Goal: Task Accomplishment & Management: Complete application form

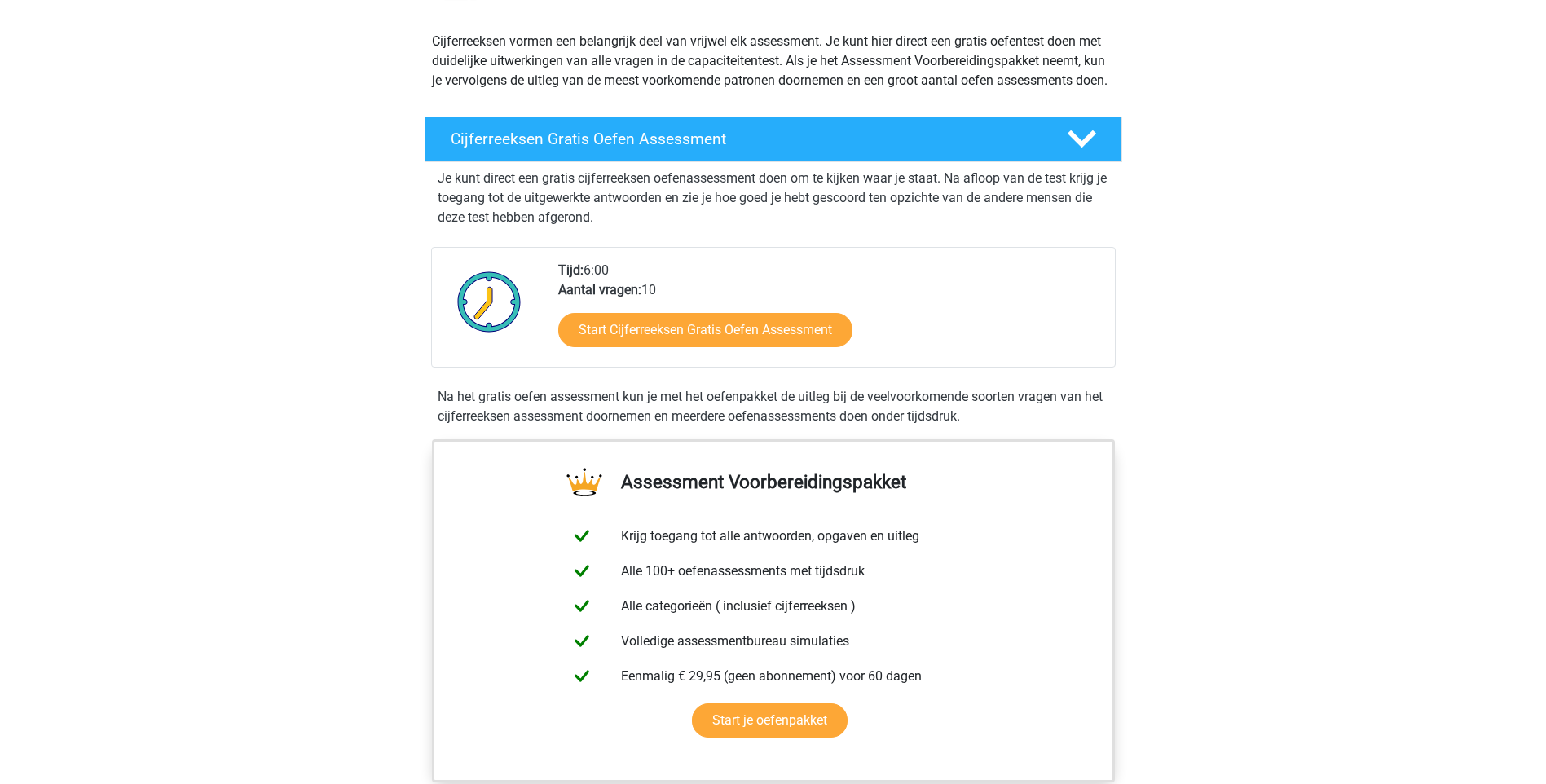
scroll to position [163, 0]
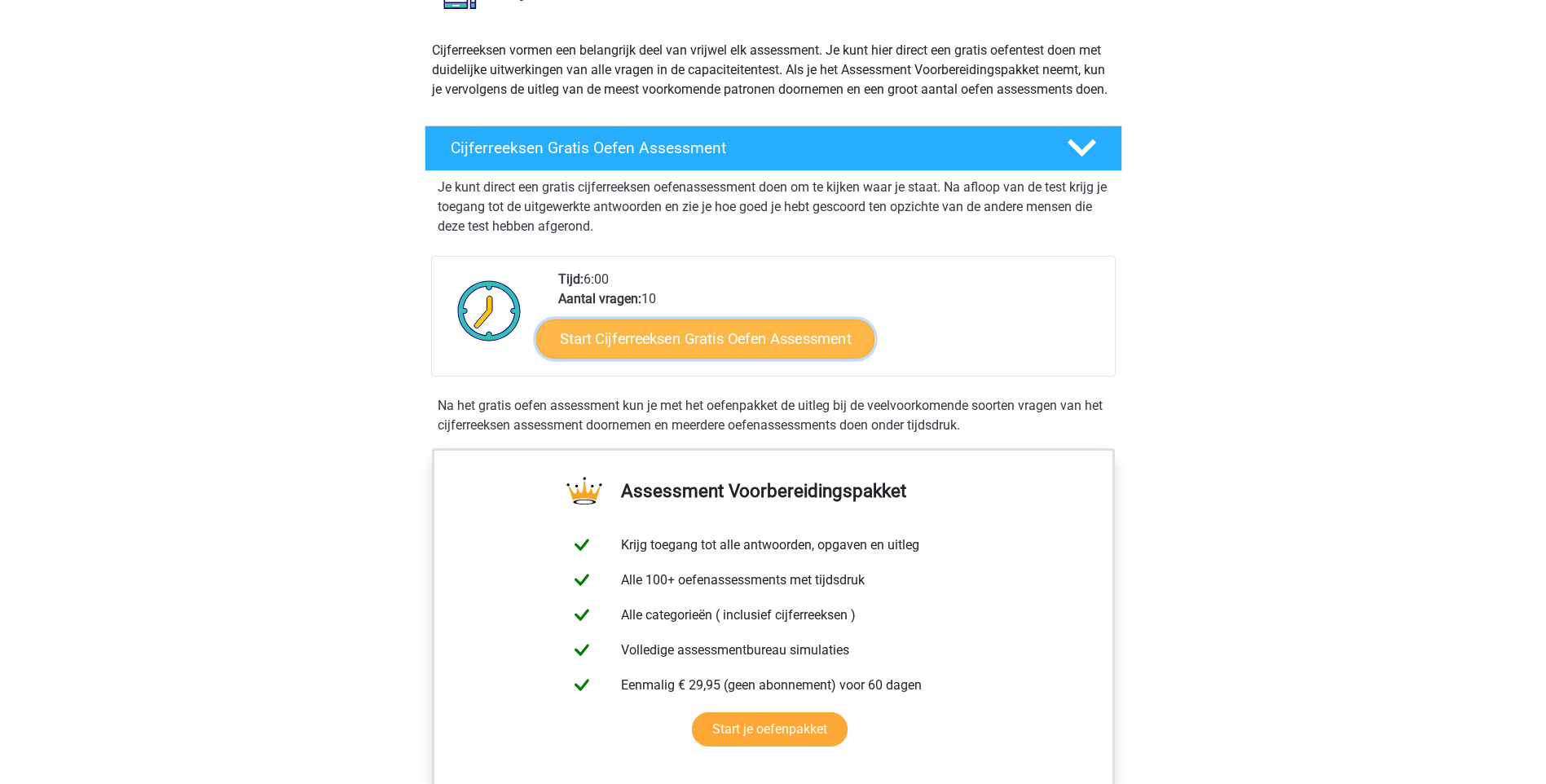
click at [660, 357] on link "Start Cijferreeksen Gratis Oefen Assessment" at bounding box center [705, 338] width 339 height 39
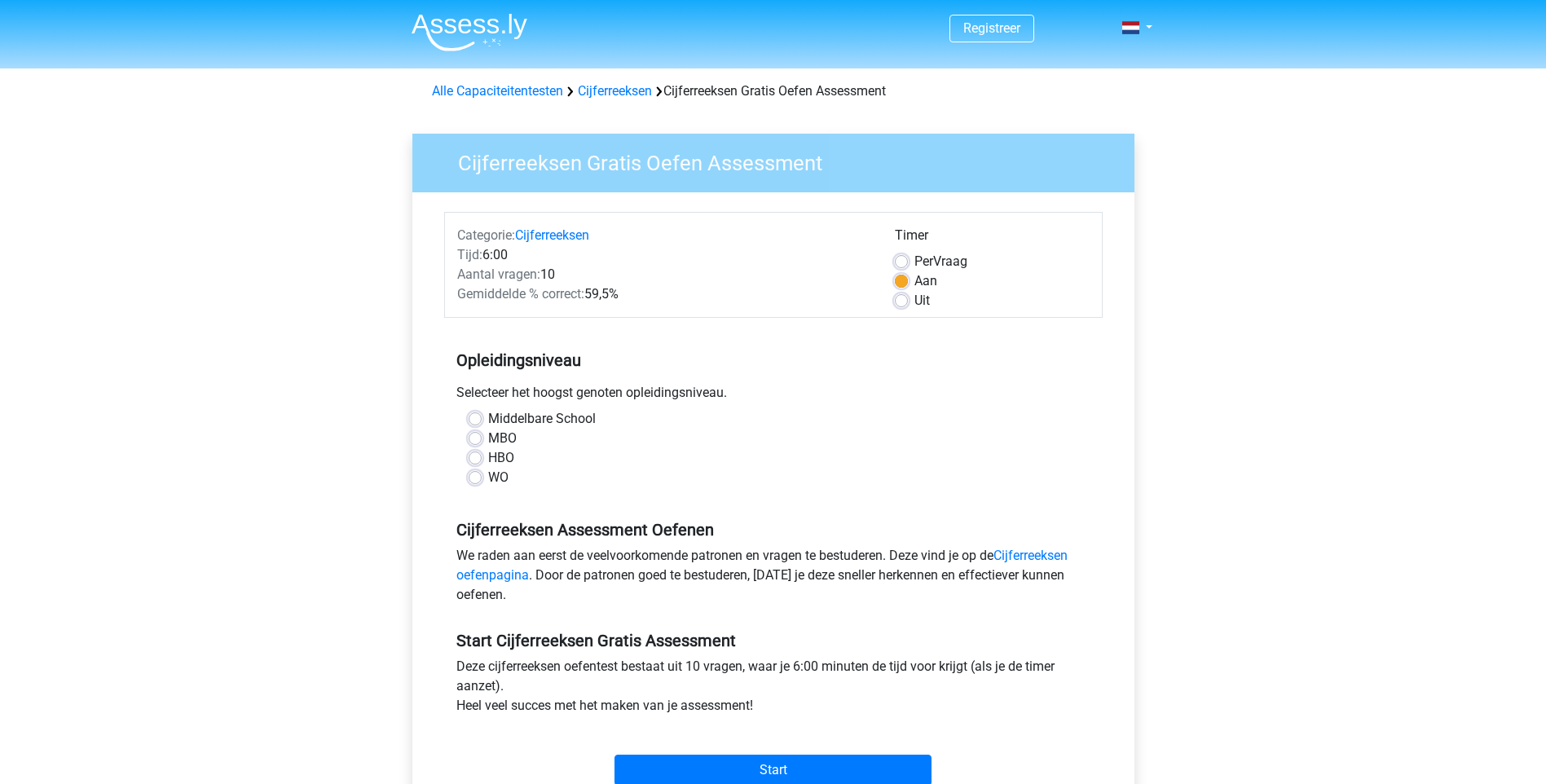
click at [489, 434] on label "MBO" at bounding box center [502, 439] width 28 height 20
click at [472, 434] on input "MBO" at bounding box center [475, 437] width 13 height 16
radio input "true"
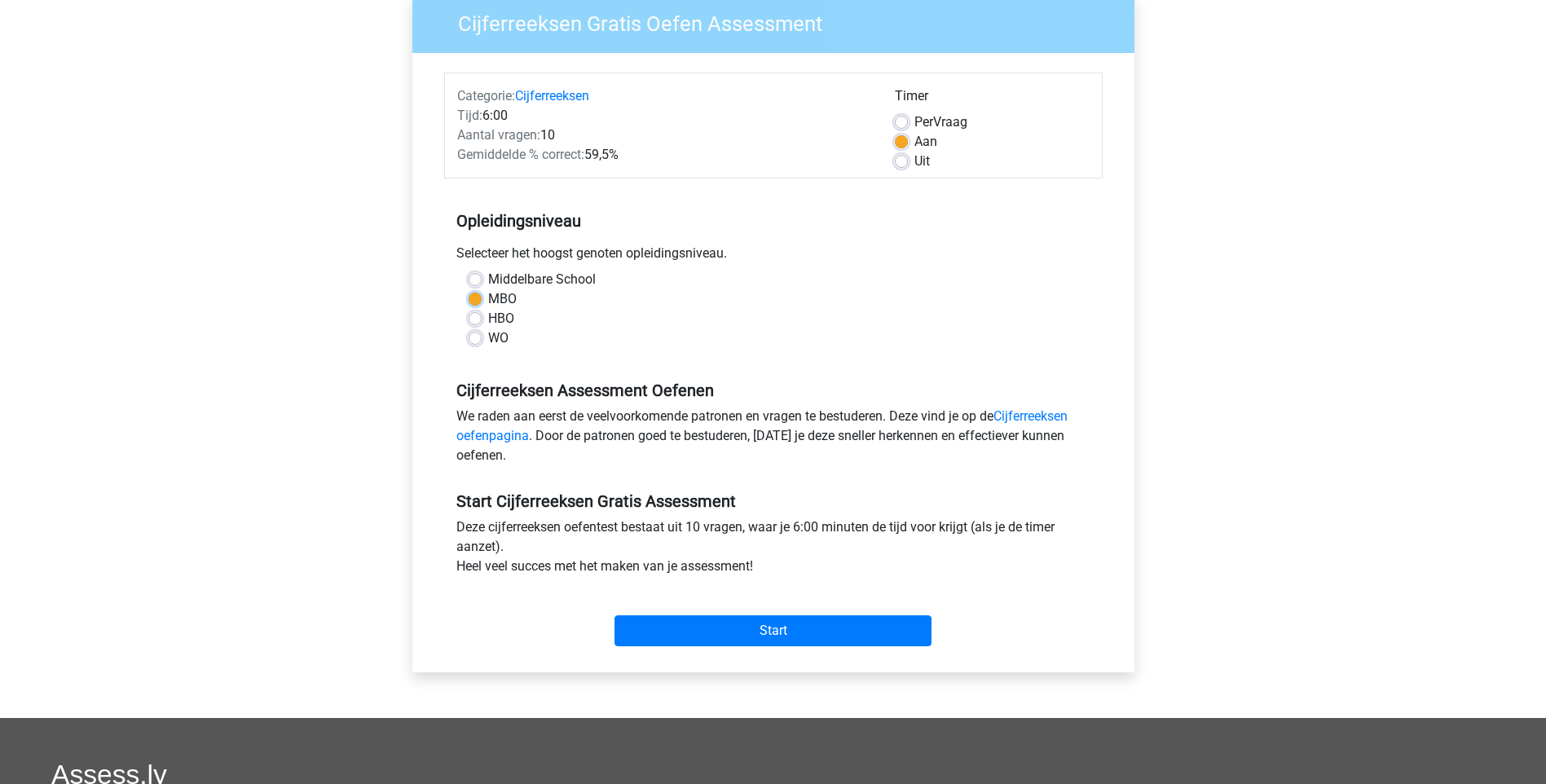
scroll to position [163, 0]
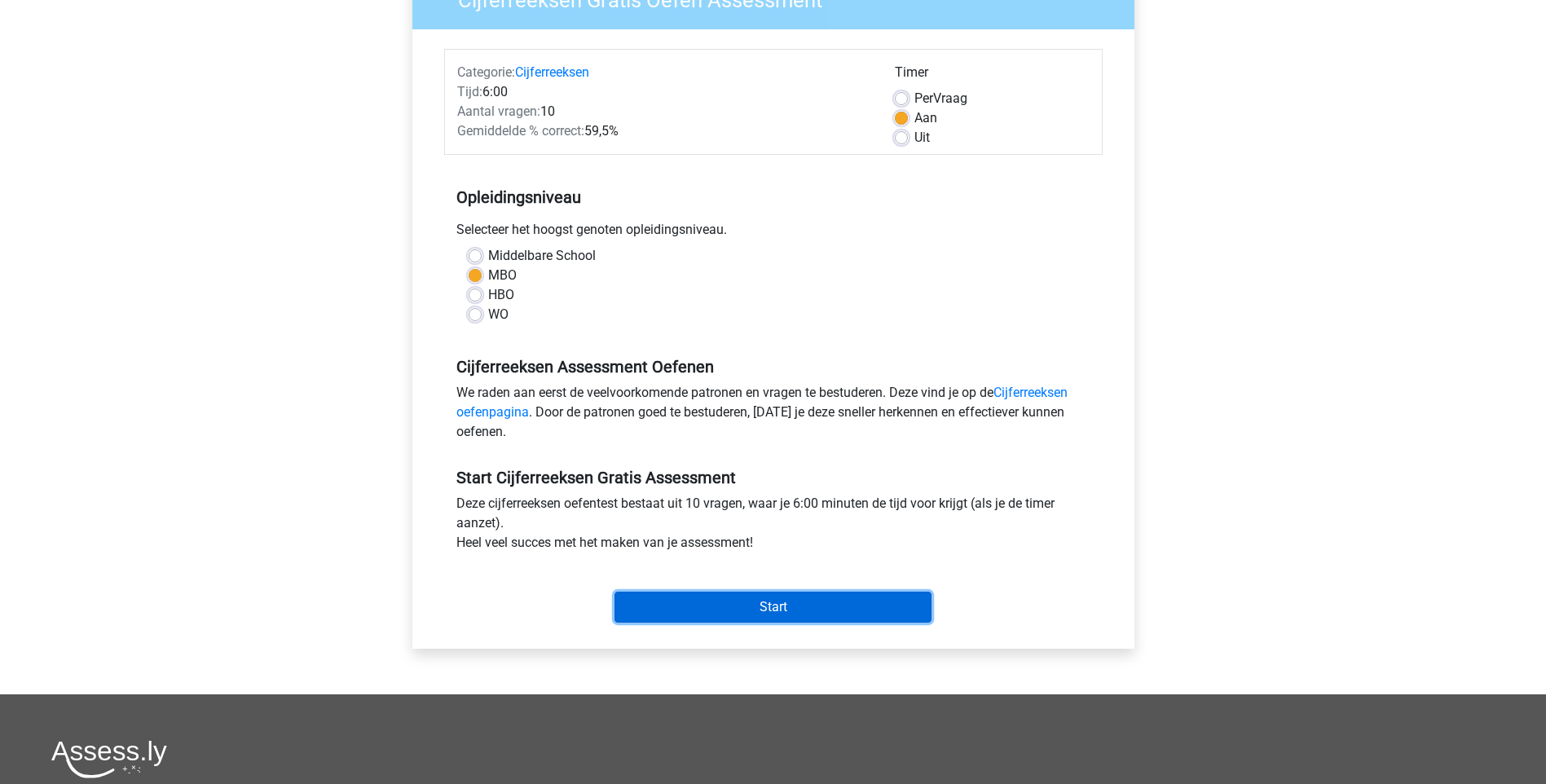
click at [780, 602] on input "Start" at bounding box center [773, 607] width 317 height 31
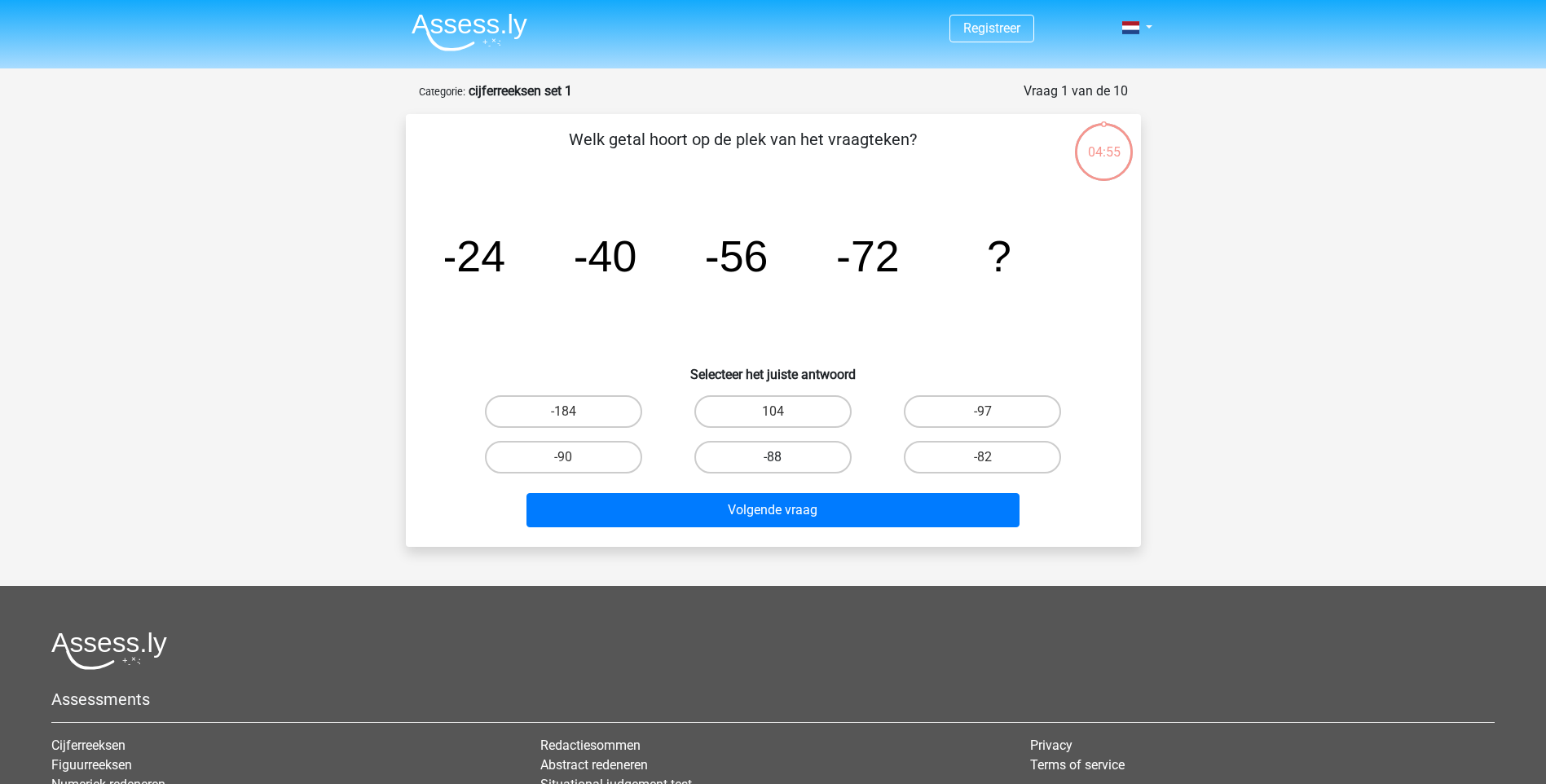
click at [813, 454] on label "-88" at bounding box center [773, 457] width 158 height 33
click at [783, 457] on input "-88" at bounding box center [778, 463] width 10 height 10
radio input "true"
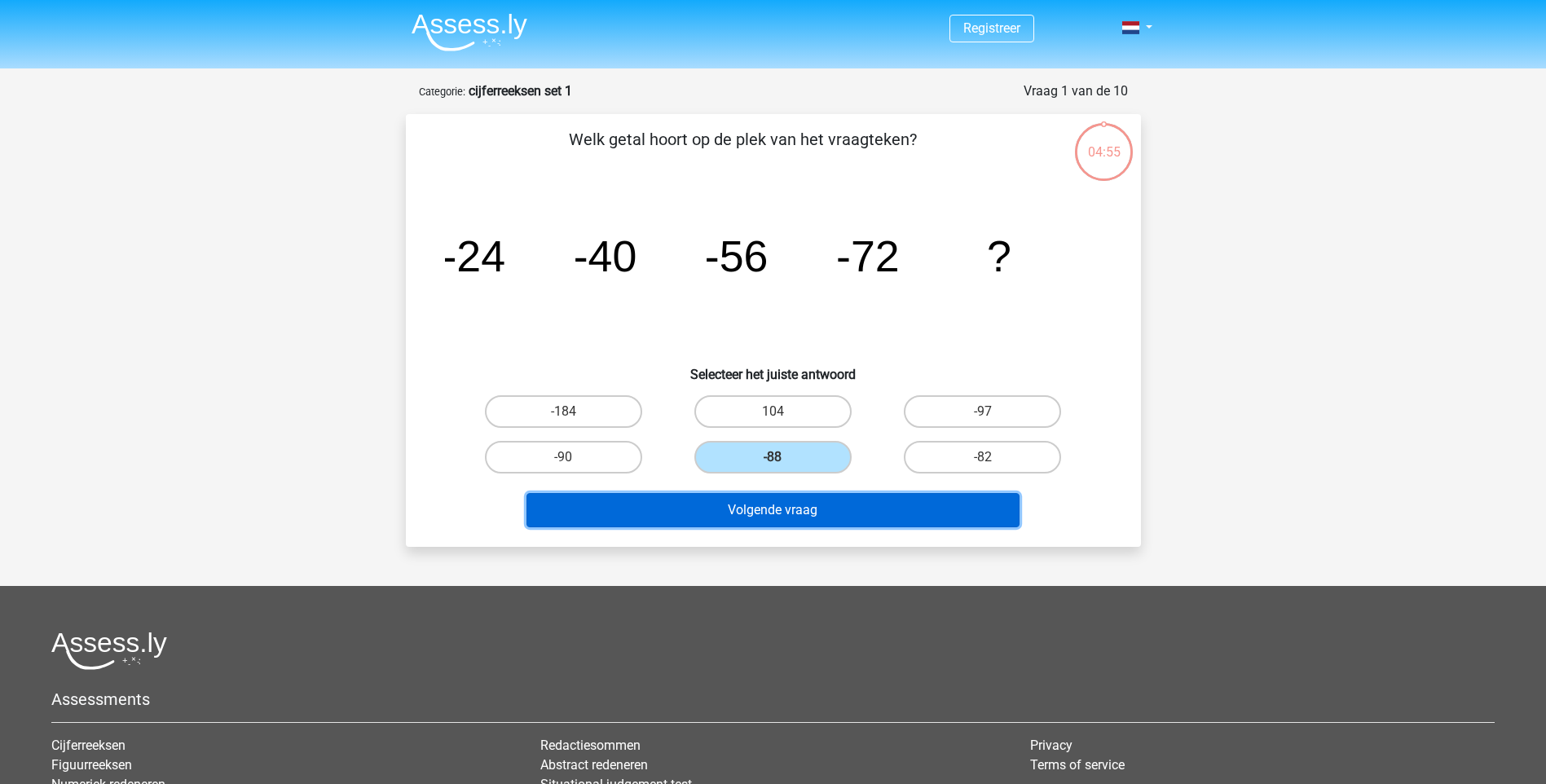
click at [811, 519] on button "Volgende vraag" at bounding box center [773, 510] width 493 height 34
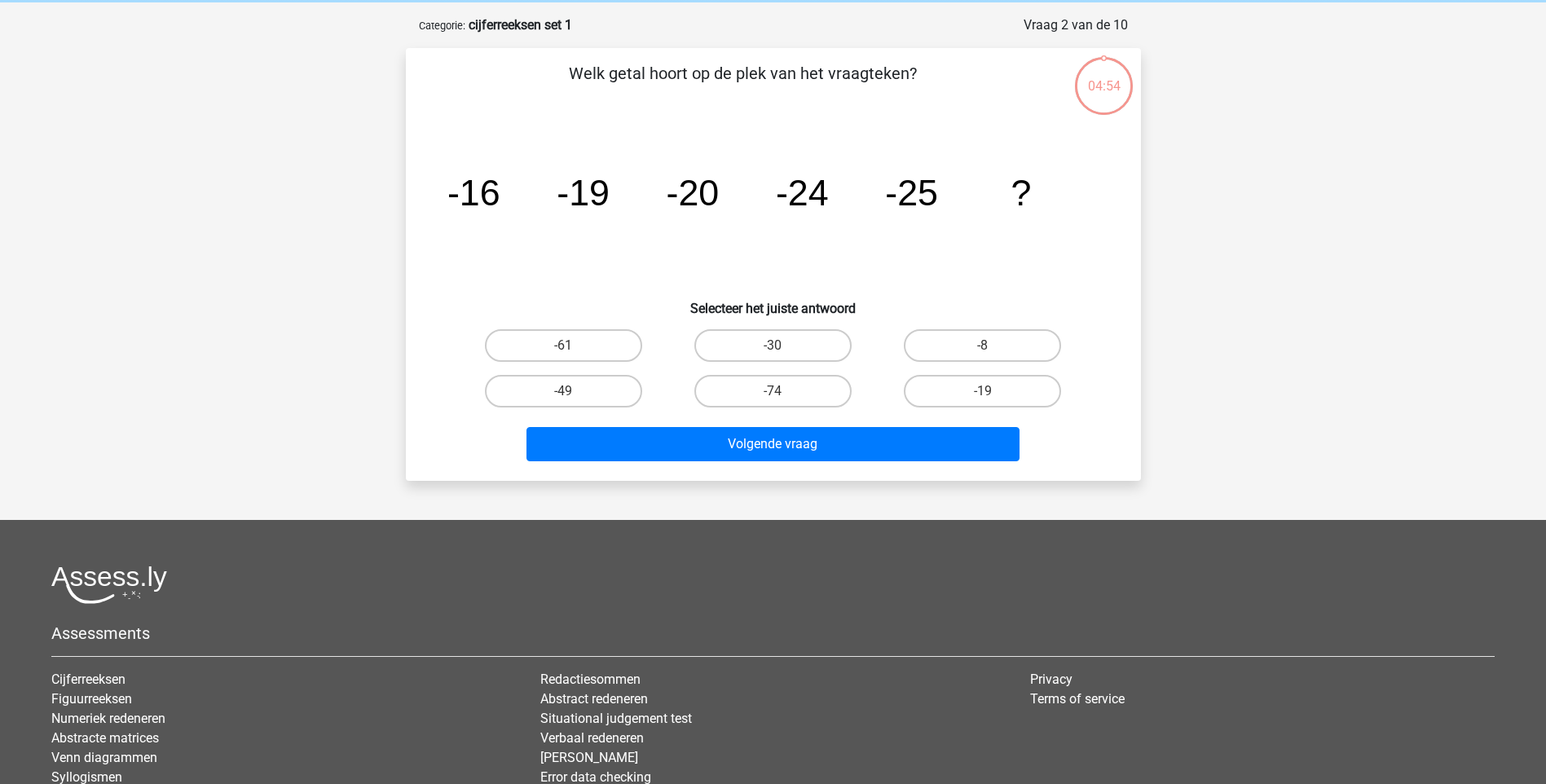
scroll to position [82, 0]
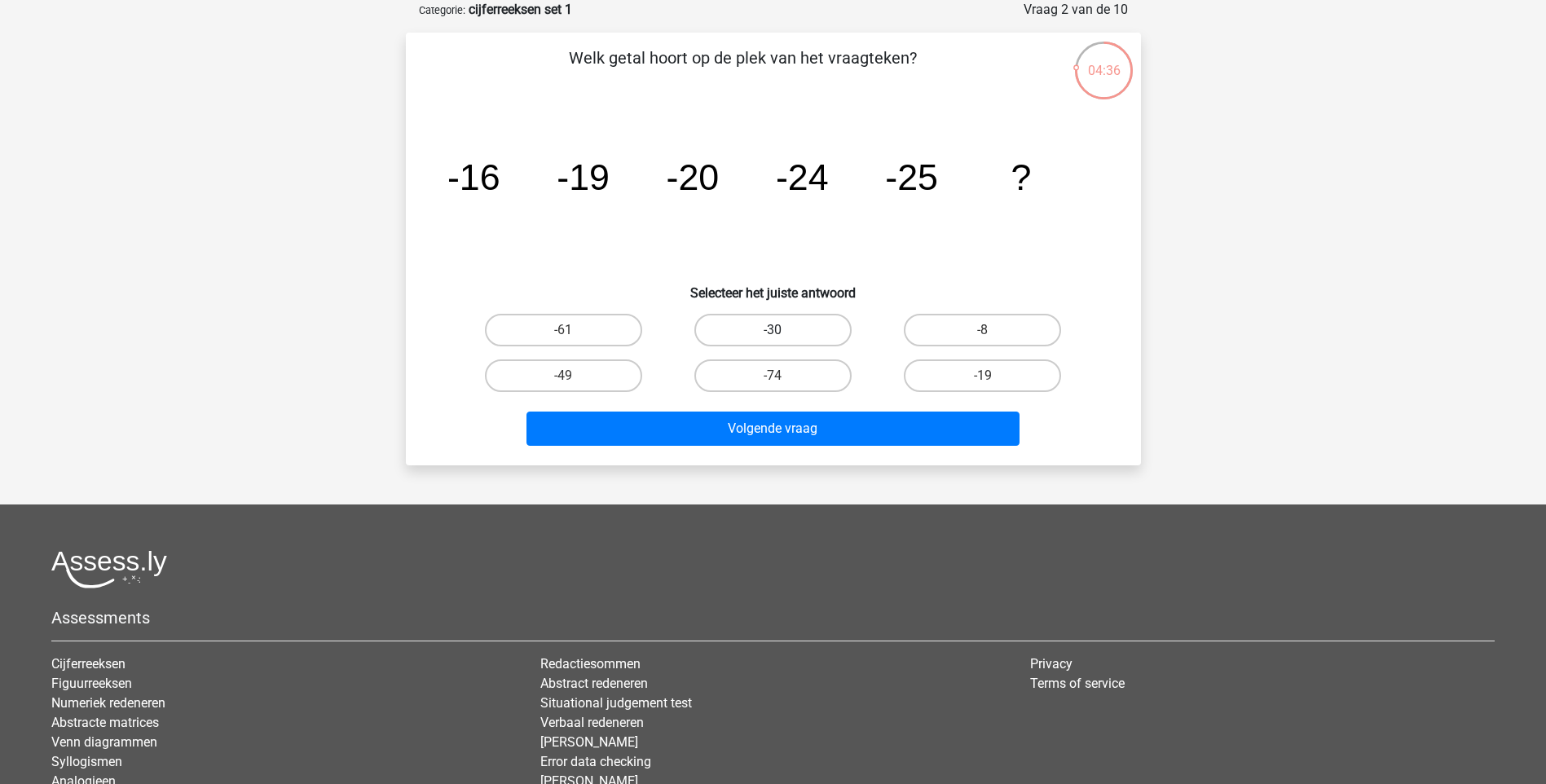
click at [843, 335] on label "-30" at bounding box center [773, 330] width 158 height 33
click at [783, 335] on input "-30" at bounding box center [778, 335] width 10 height 10
radio input "true"
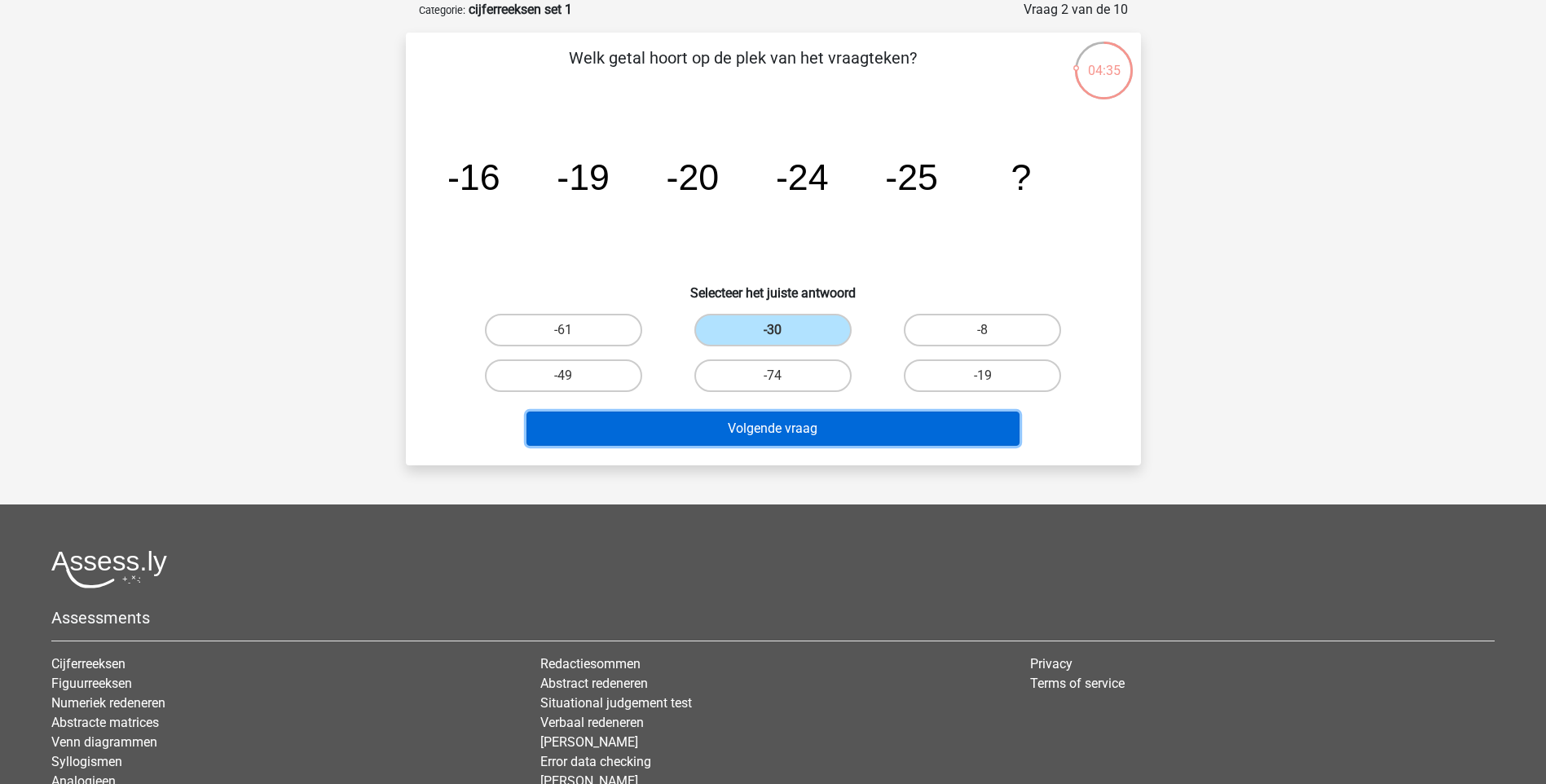
click at [853, 436] on button "Volgende vraag" at bounding box center [773, 429] width 493 height 34
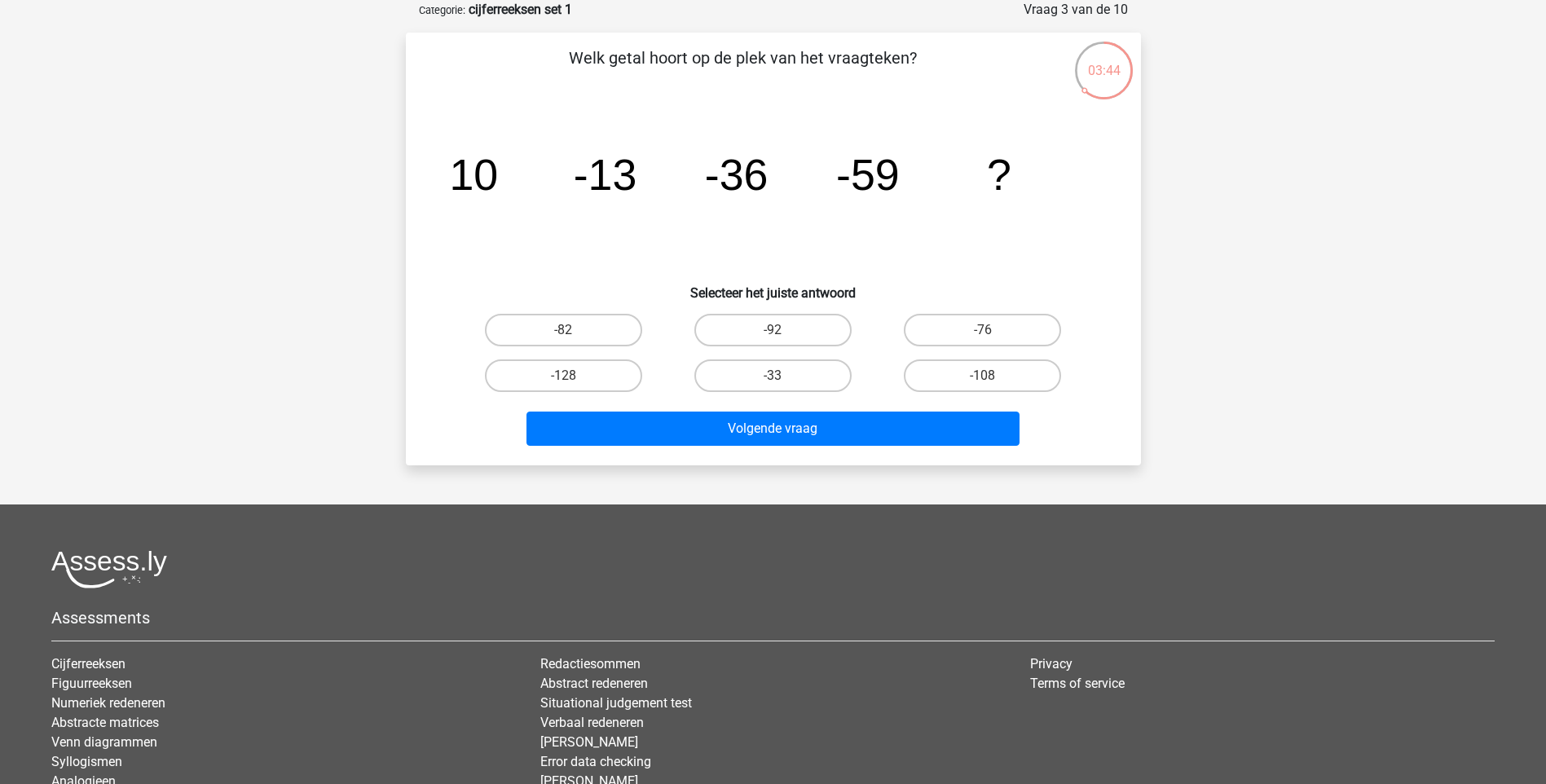
click at [563, 336] on label "-82" at bounding box center [564, 330] width 158 height 33
click at [564, 336] on input "-82" at bounding box center [569, 335] width 10 height 10
radio input "true"
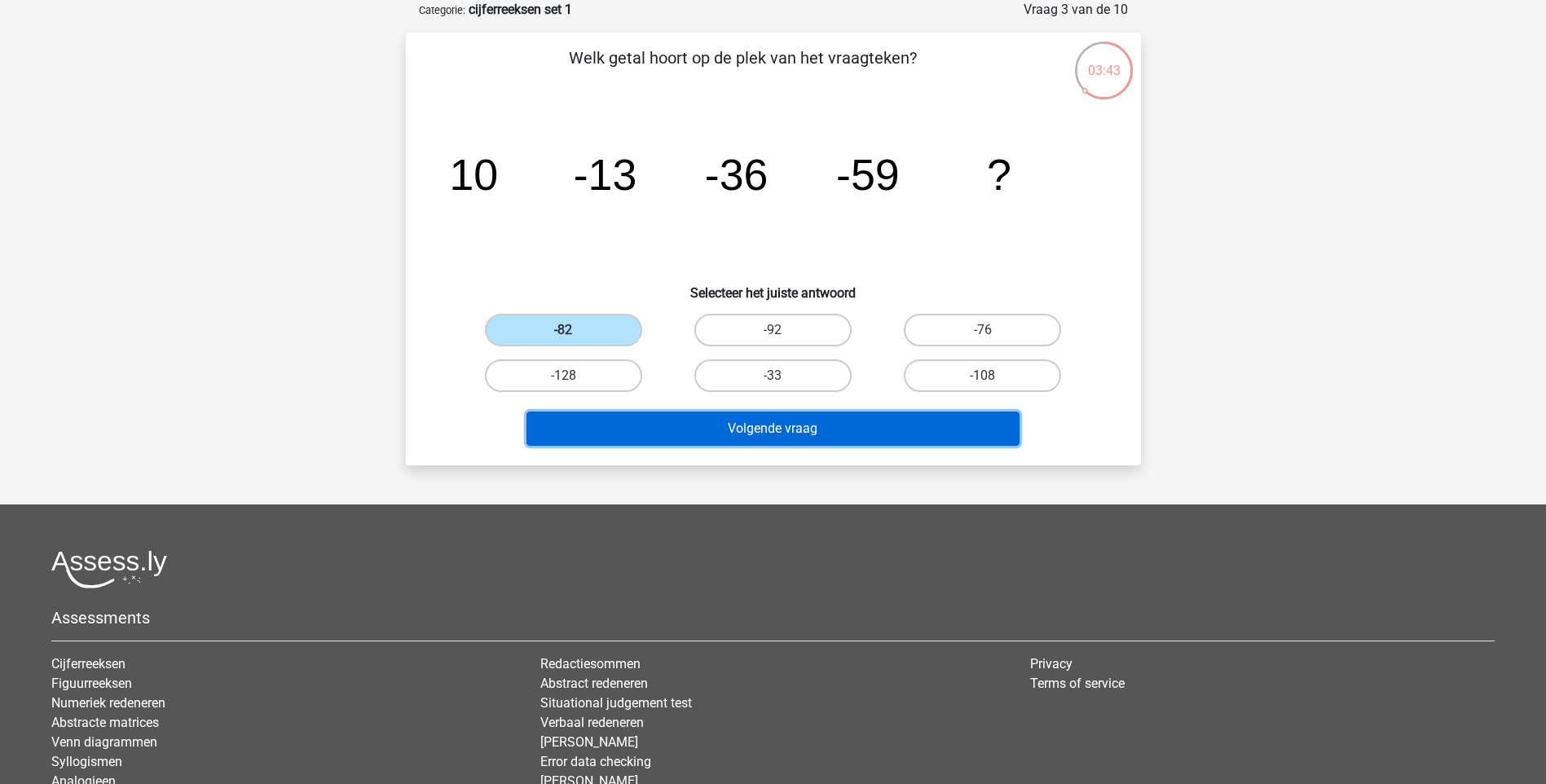
click at [921, 426] on button "Volgende vraag" at bounding box center [773, 429] width 493 height 34
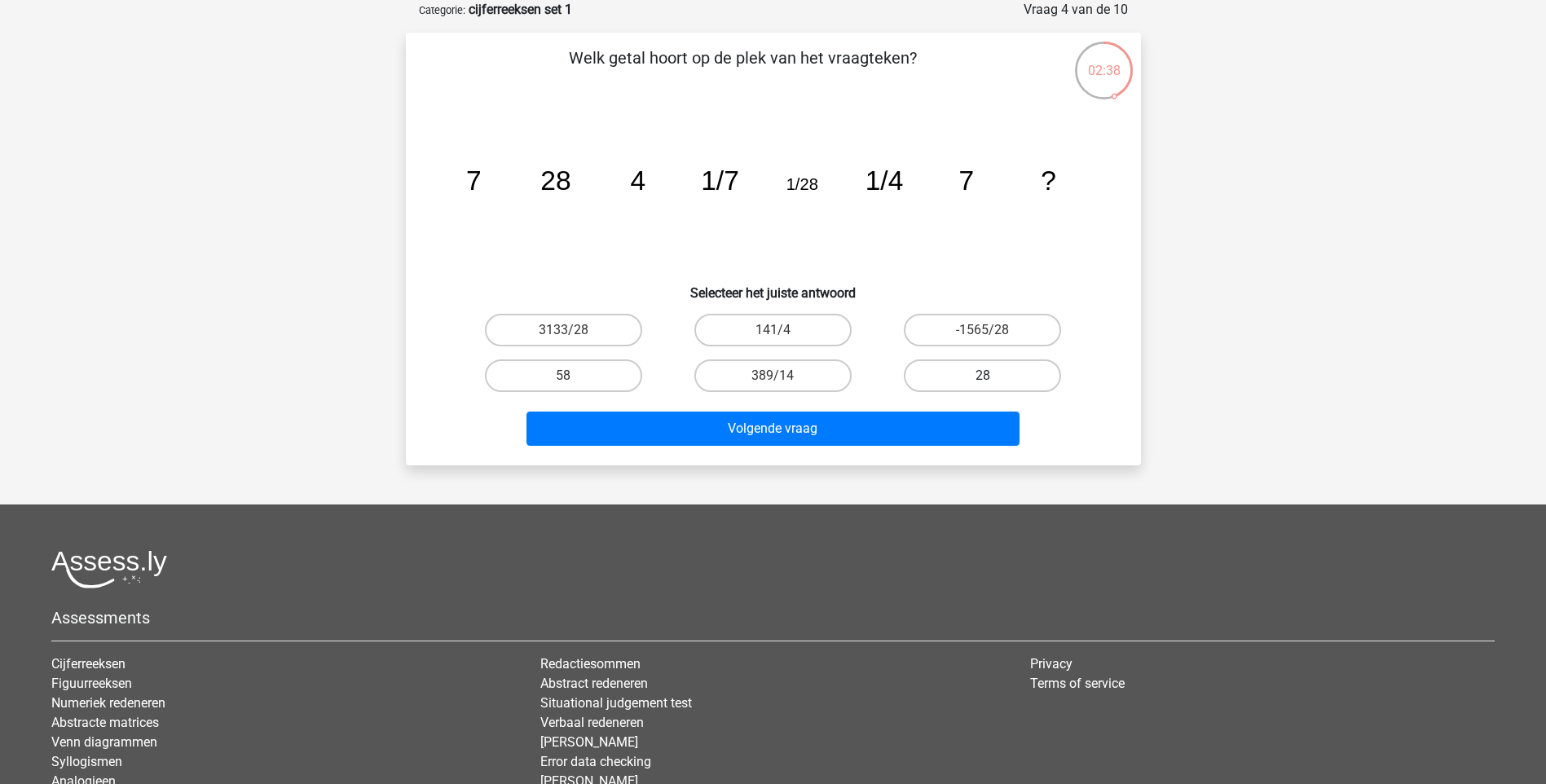
click at [984, 371] on label "28" at bounding box center [982, 376] width 158 height 33
click at [984, 376] on input "28" at bounding box center [988, 381] width 10 height 10
radio input "true"
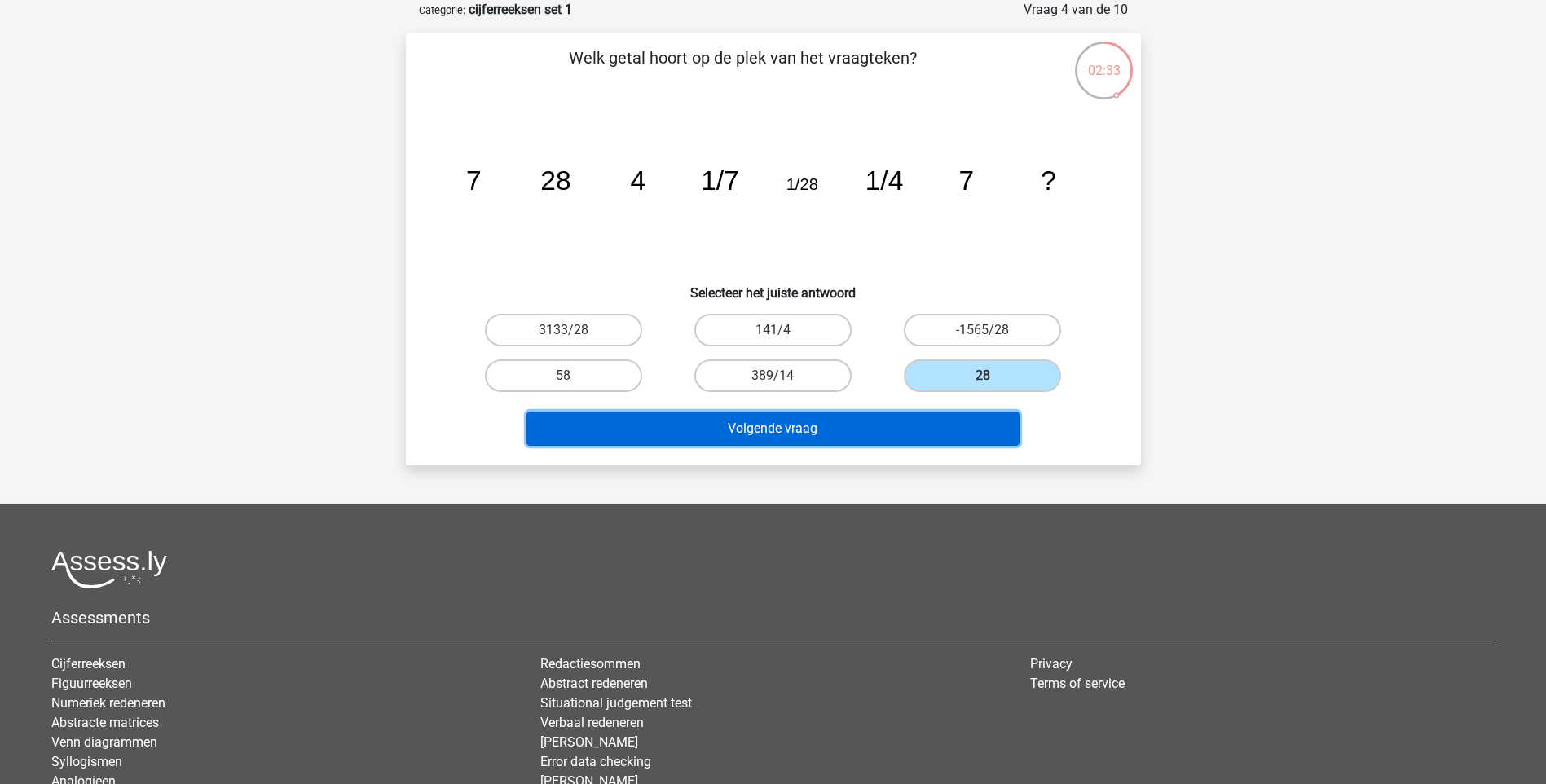
click at [922, 435] on button "Volgende vraag" at bounding box center [773, 429] width 493 height 34
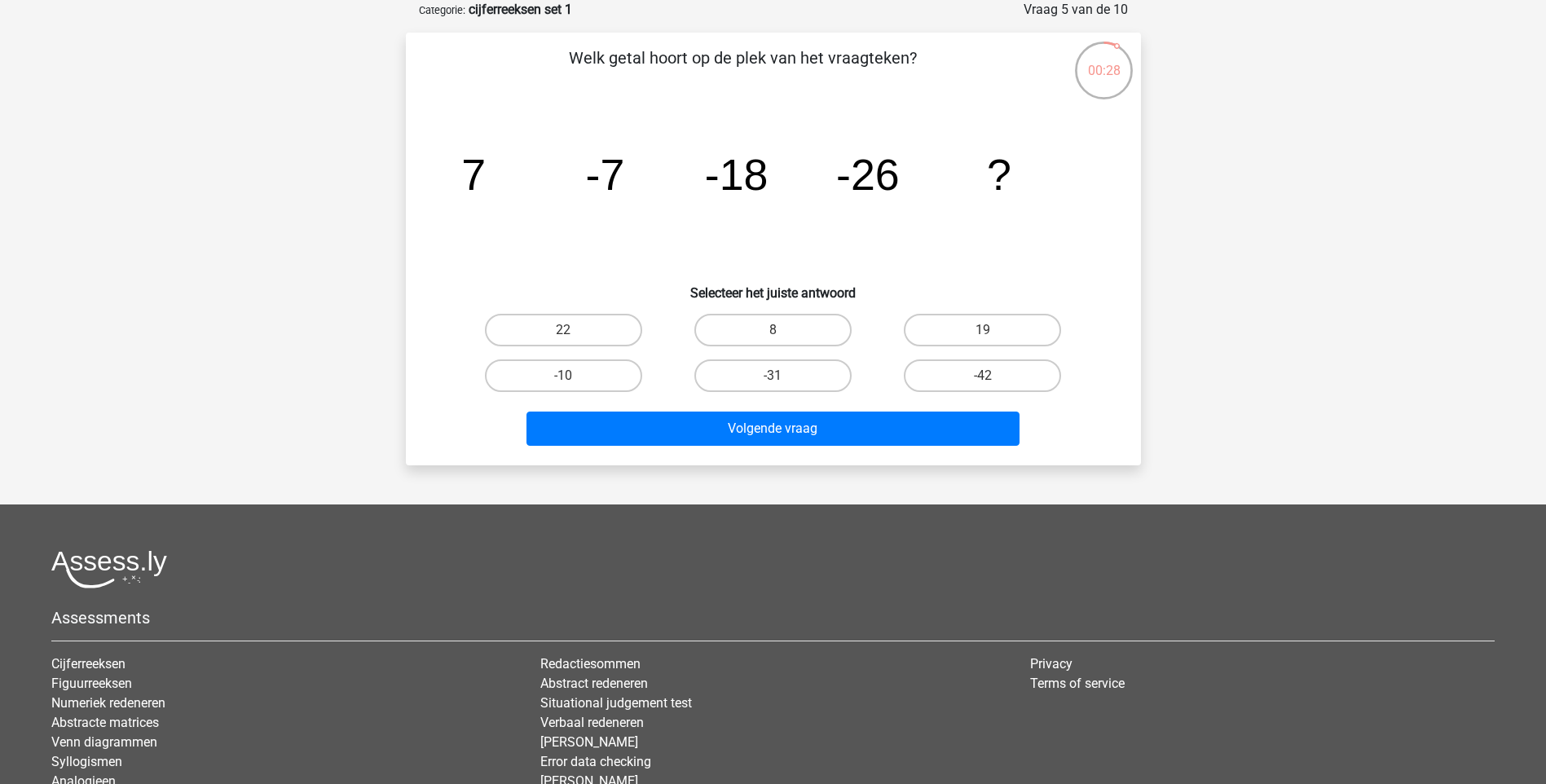
drag, startPoint x: 796, startPoint y: 365, endPoint x: 796, endPoint y: 354, distance: 11.0
click at [796, 364] on label "-31" at bounding box center [773, 376] width 158 height 33
click at [783, 376] on input "-31" at bounding box center [778, 381] width 10 height 10
radio input "true"
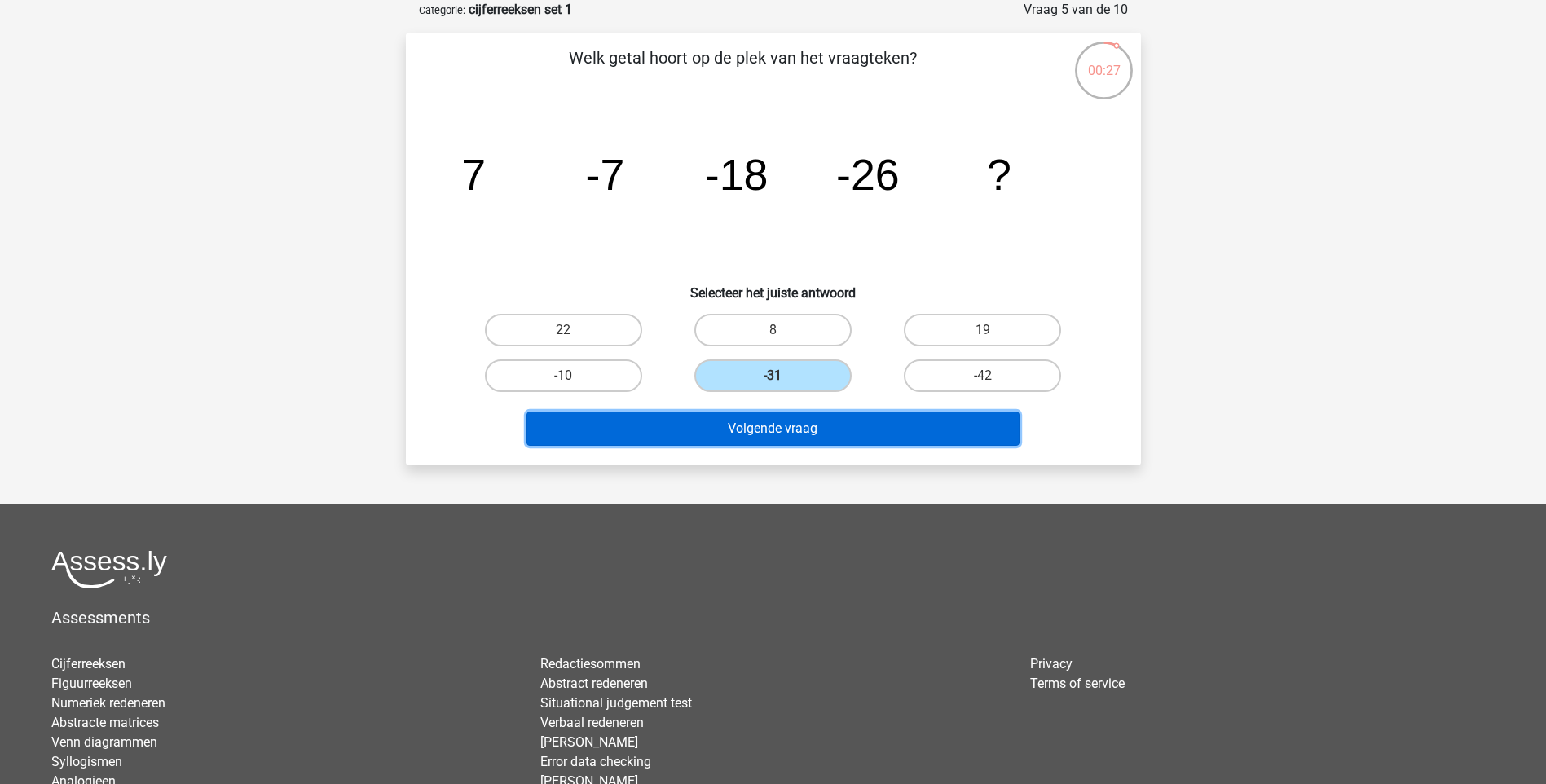
click at [947, 443] on button "Volgende vraag" at bounding box center [773, 429] width 493 height 34
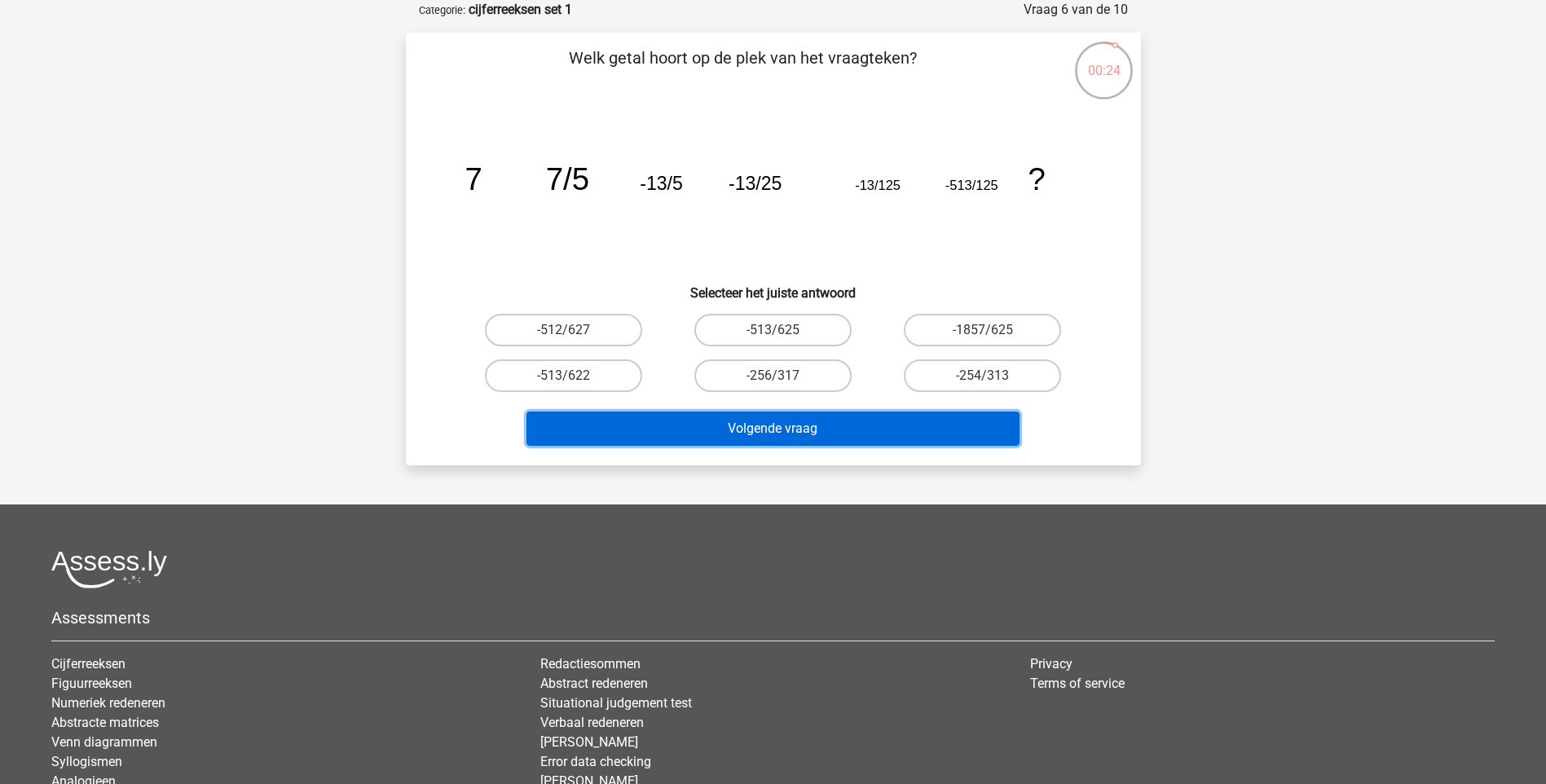
click at [847, 438] on button "Volgende vraag" at bounding box center [773, 429] width 493 height 34
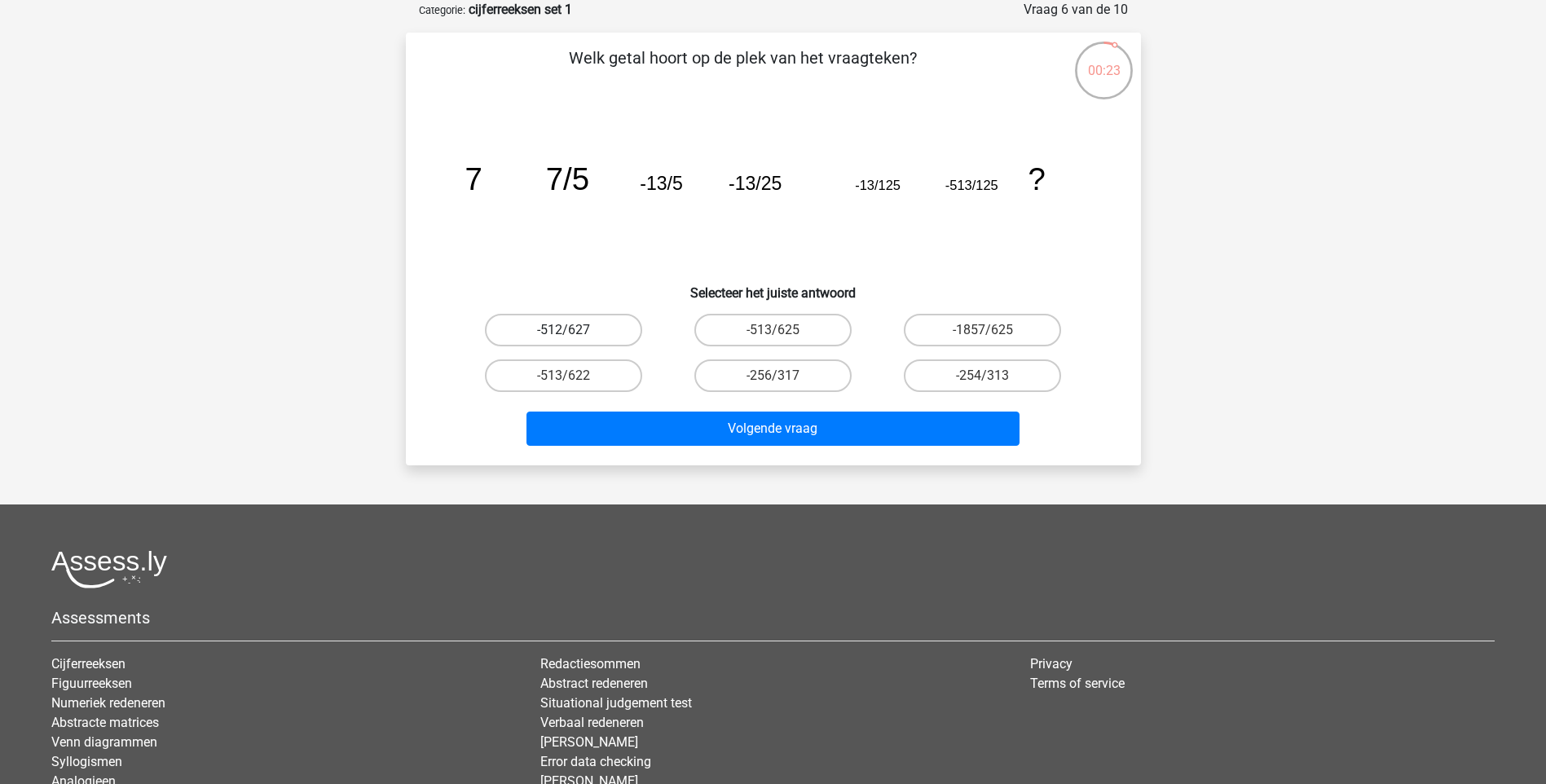
click at [628, 338] on label "-512/627" at bounding box center [564, 330] width 158 height 33
click at [574, 338] on input "-512/627" at bounding box center [569, 335] width 10 height 10
radio input "true"
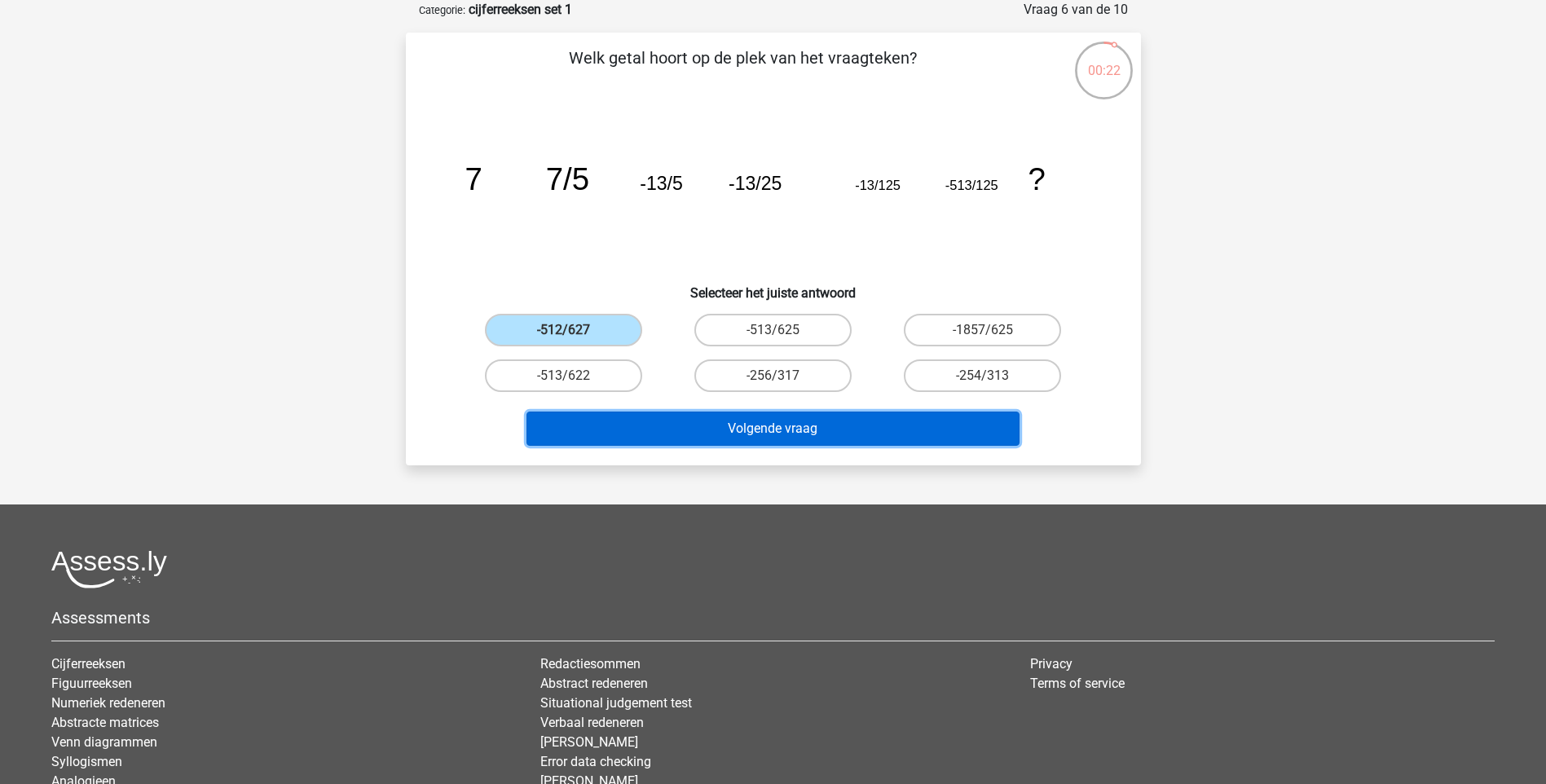
click at [826, 427] on button "Volgende vraag" at bounding box center [773, 429] width 493 height 34
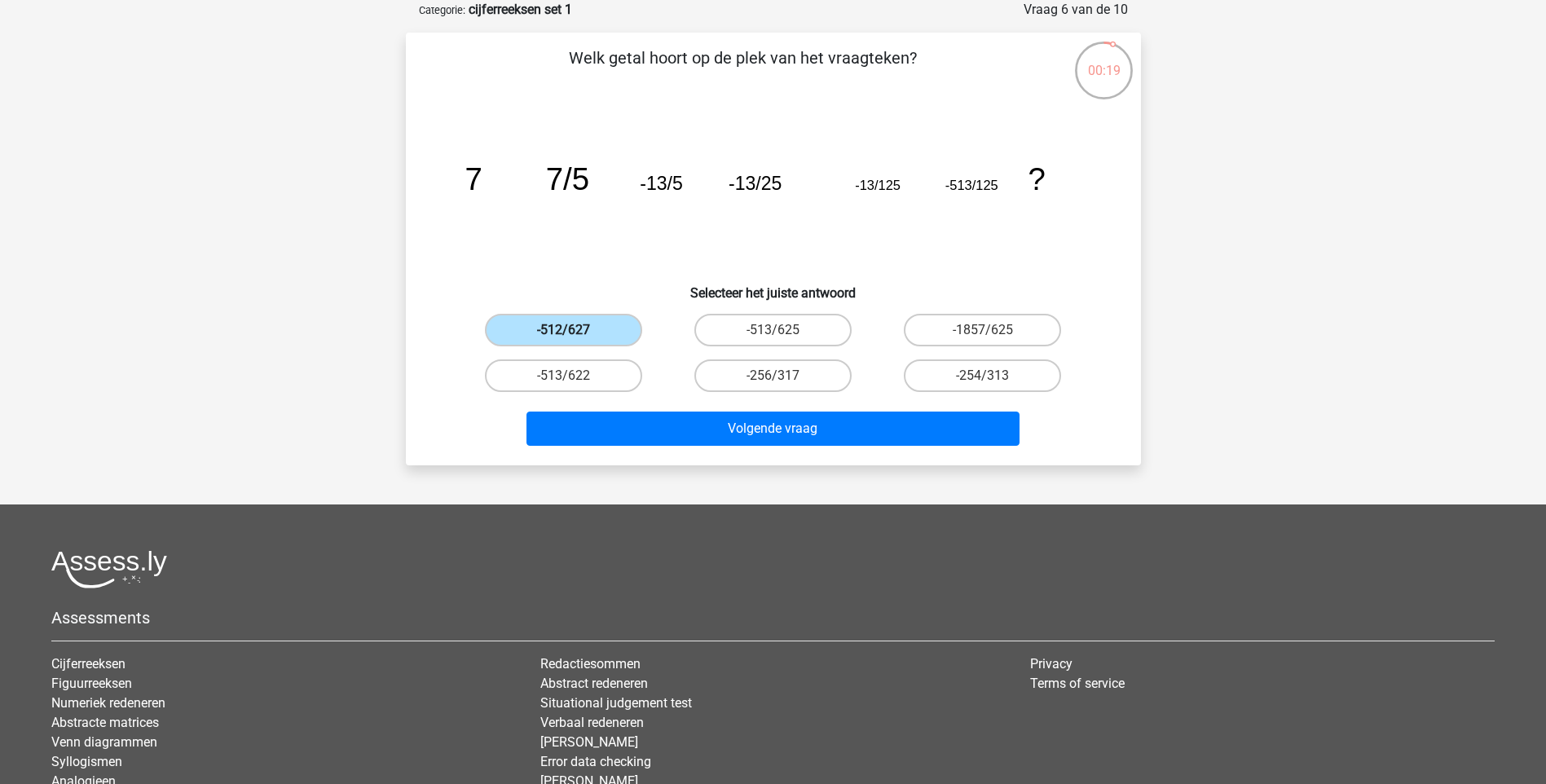
click at [574, 326] on label "-512/627" at bounding box center [564, 330] width 158 height 33
click at [574, 330] on input "-512/627" at bounding box center [569, 335] width 10 height 10
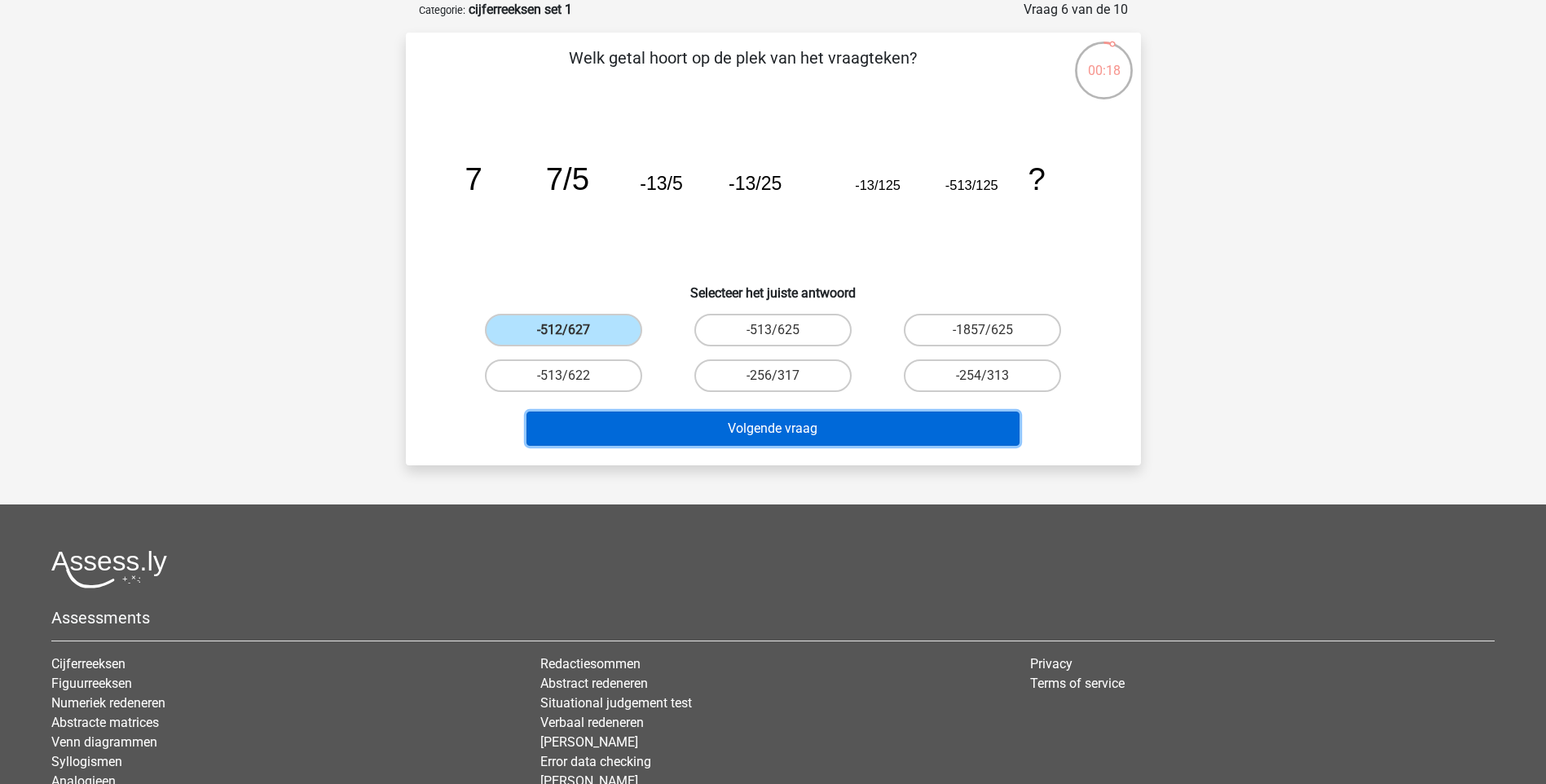
click at [762, 438] on button "Volgende vraag" at bounding box center [773, 429] width 493 height 34
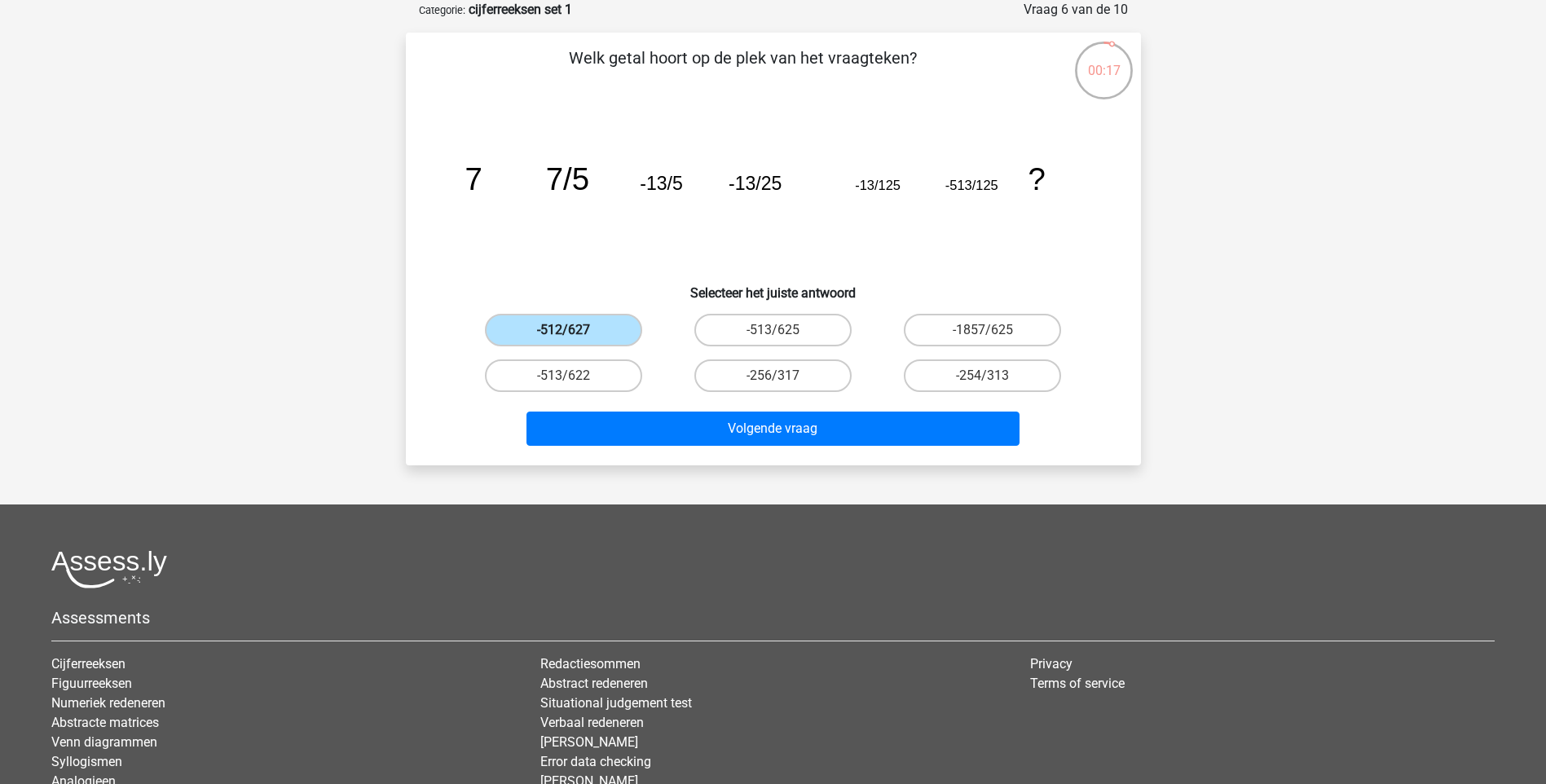
click at [602, 327] on label "-512/627" at bounding box center [564, 330] width 158 height 33
click at [574, 330] on input "-512/627" at bounding box center [569, 335] width 10 height 10
click at [605, 376] on label "-513/622" at bounding box center [564, 376] width 158 height 33
click at [574, 376] on input "-513/622" at bounding box center [569, 381] width 10 height 10
radio input "true"
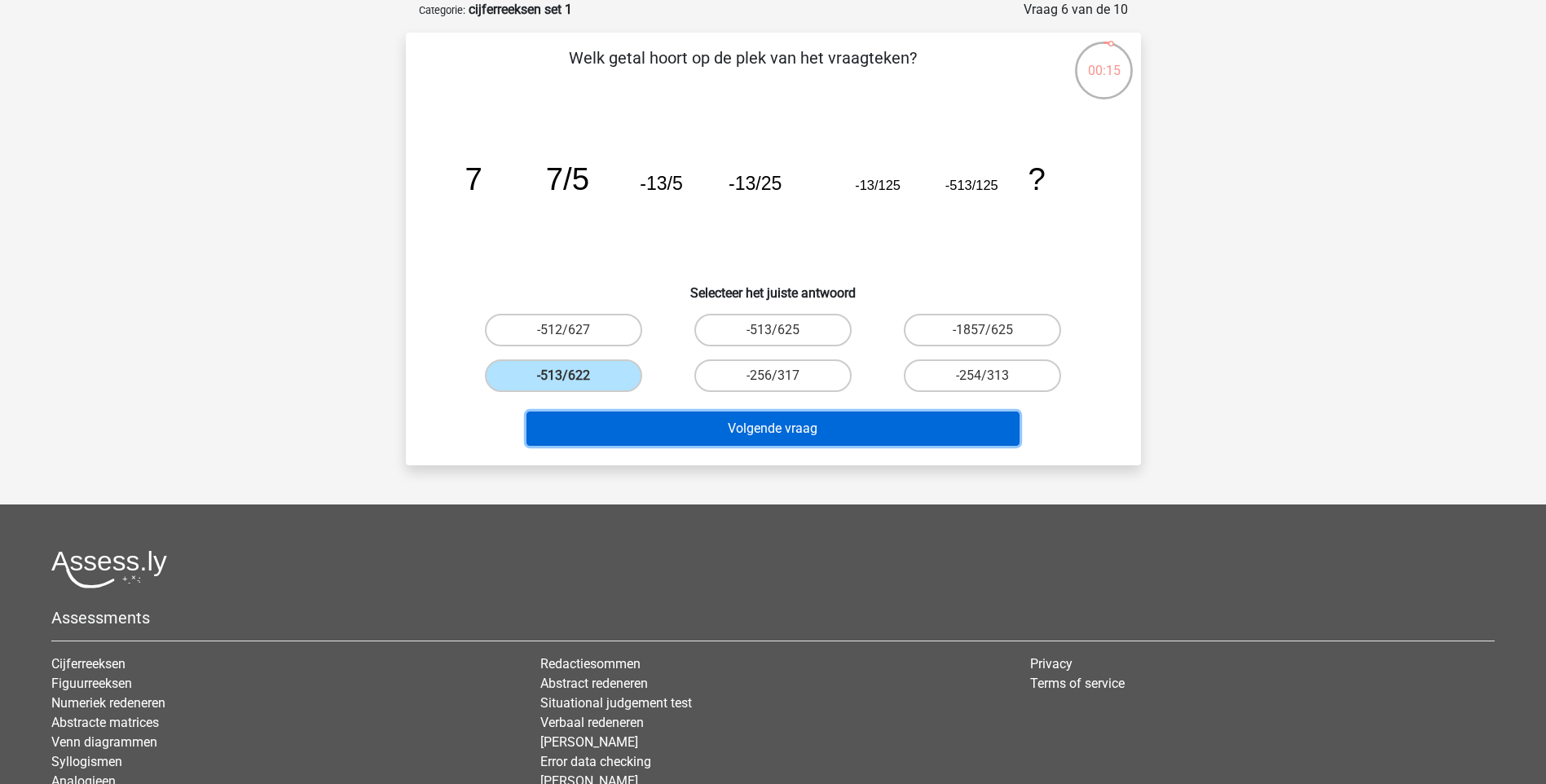
click at [782, 416] on button "Volgende vraag" at bounding box center [773, 429] width 493 height 34
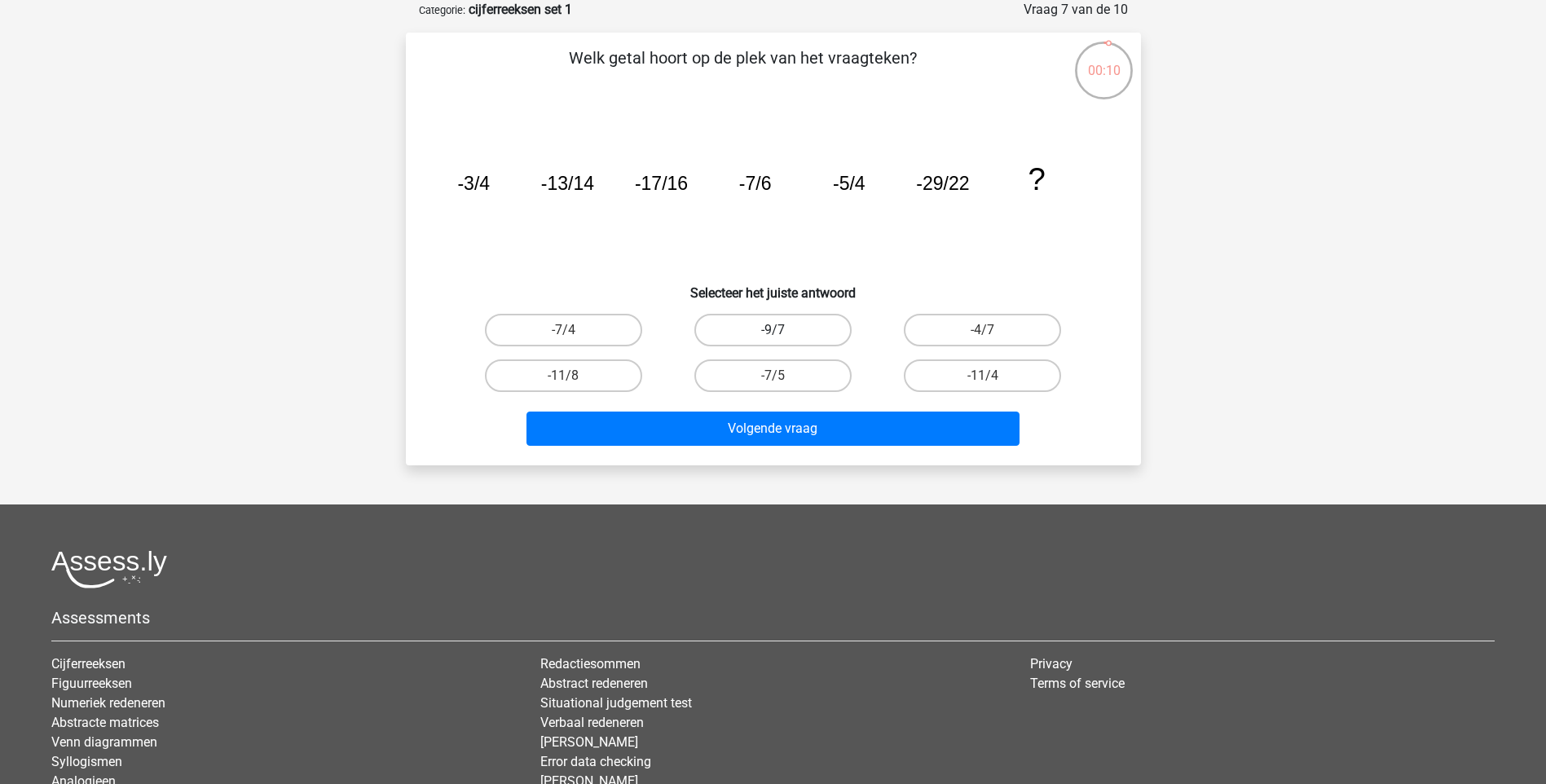
click at [803, 321] on label "-9/7" at bounding box center [773, 330] width 158 height 33
click at [783, 330] on input "-9/7" at bounding box center [778, 335] width 10 height 10
radio input "true"
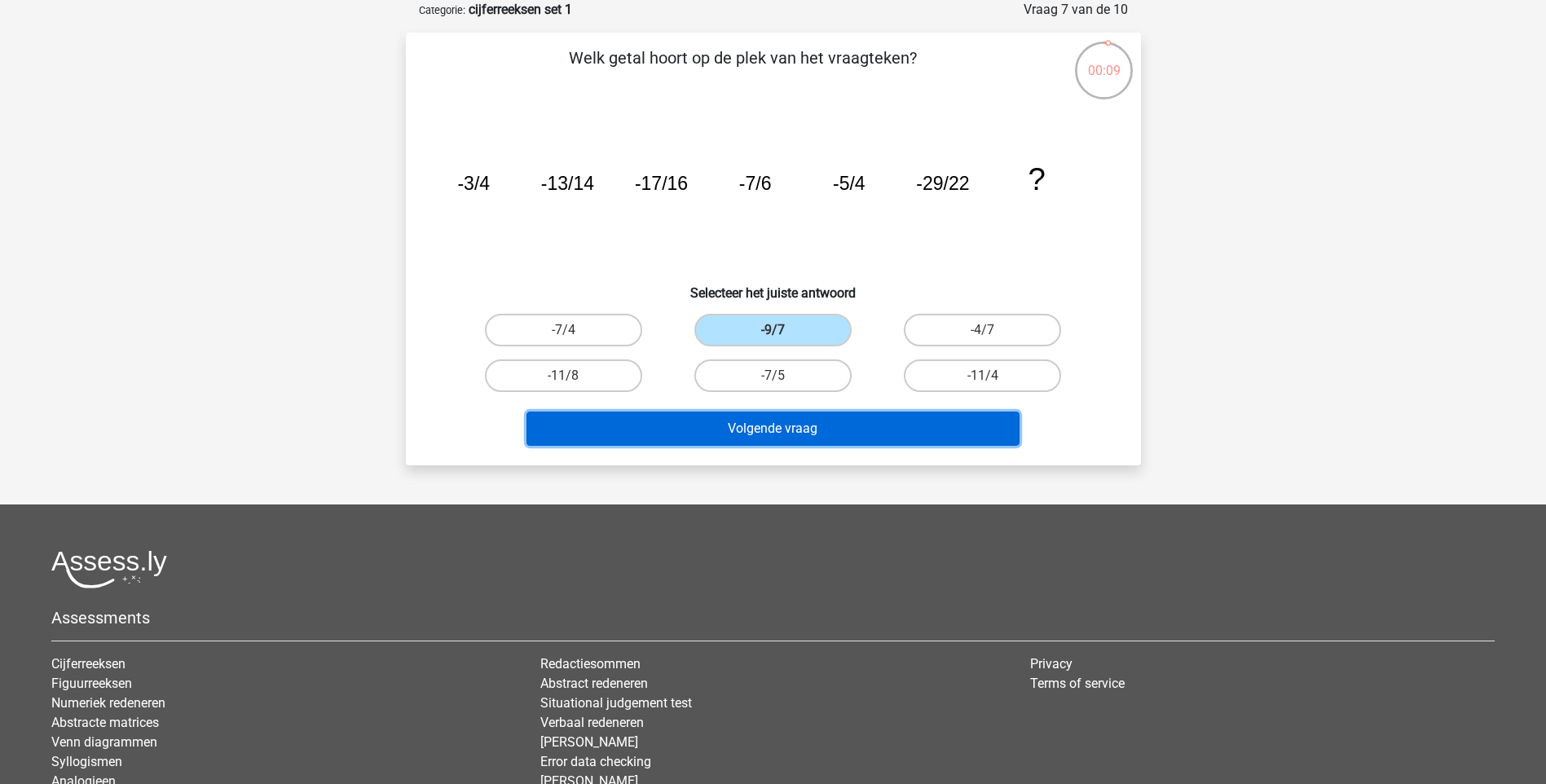
click at [795, 429] on button "Volgende vraag" at bounding box center [773, 429] width 493 height 34
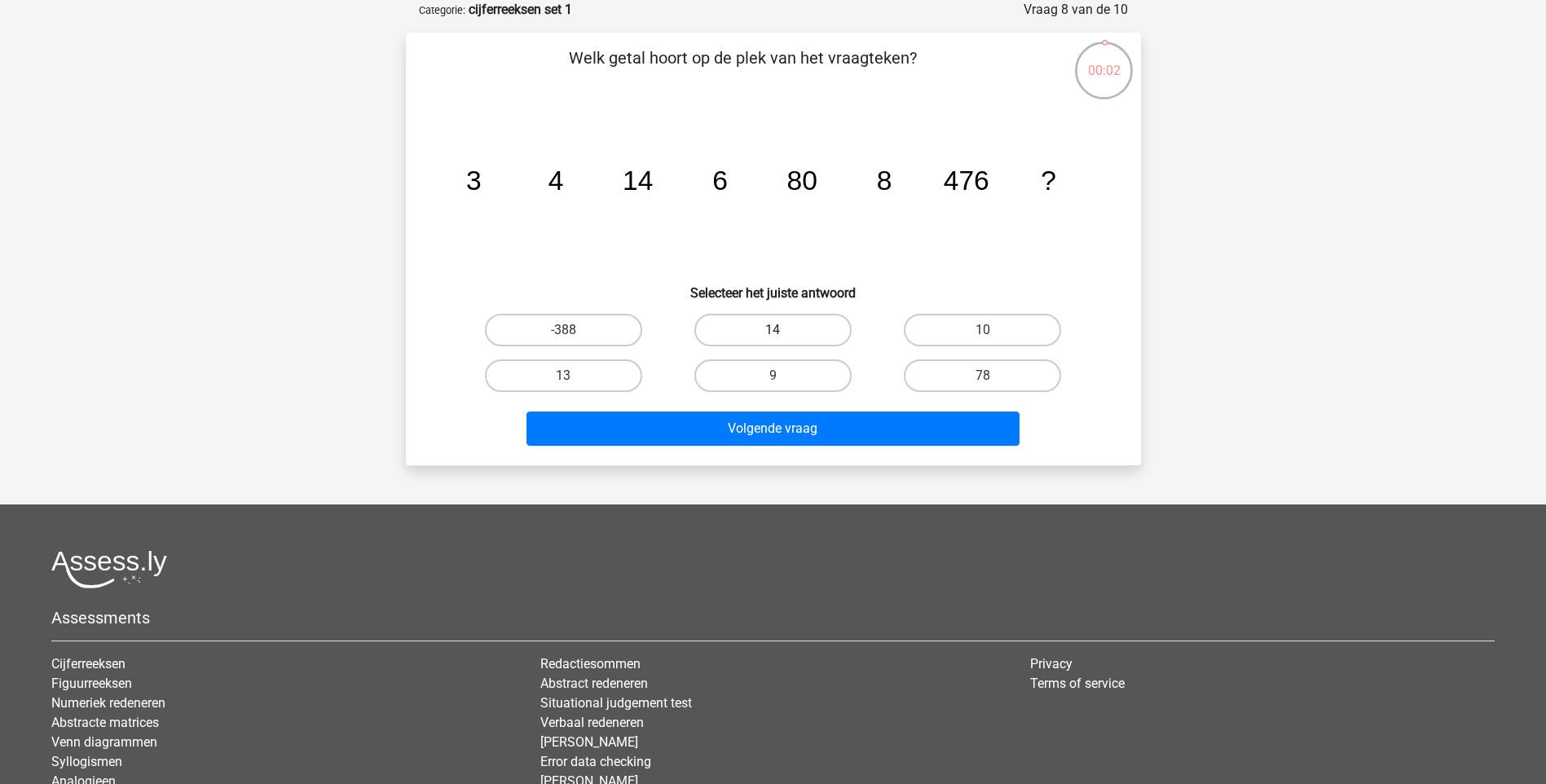
click at [788, 326] on label "14" at bounding box center [773, 330] width 158 height 33
click at [783, 330] on input "14" at bounding box center [778, 335] width 10 height 10
radio input "true"
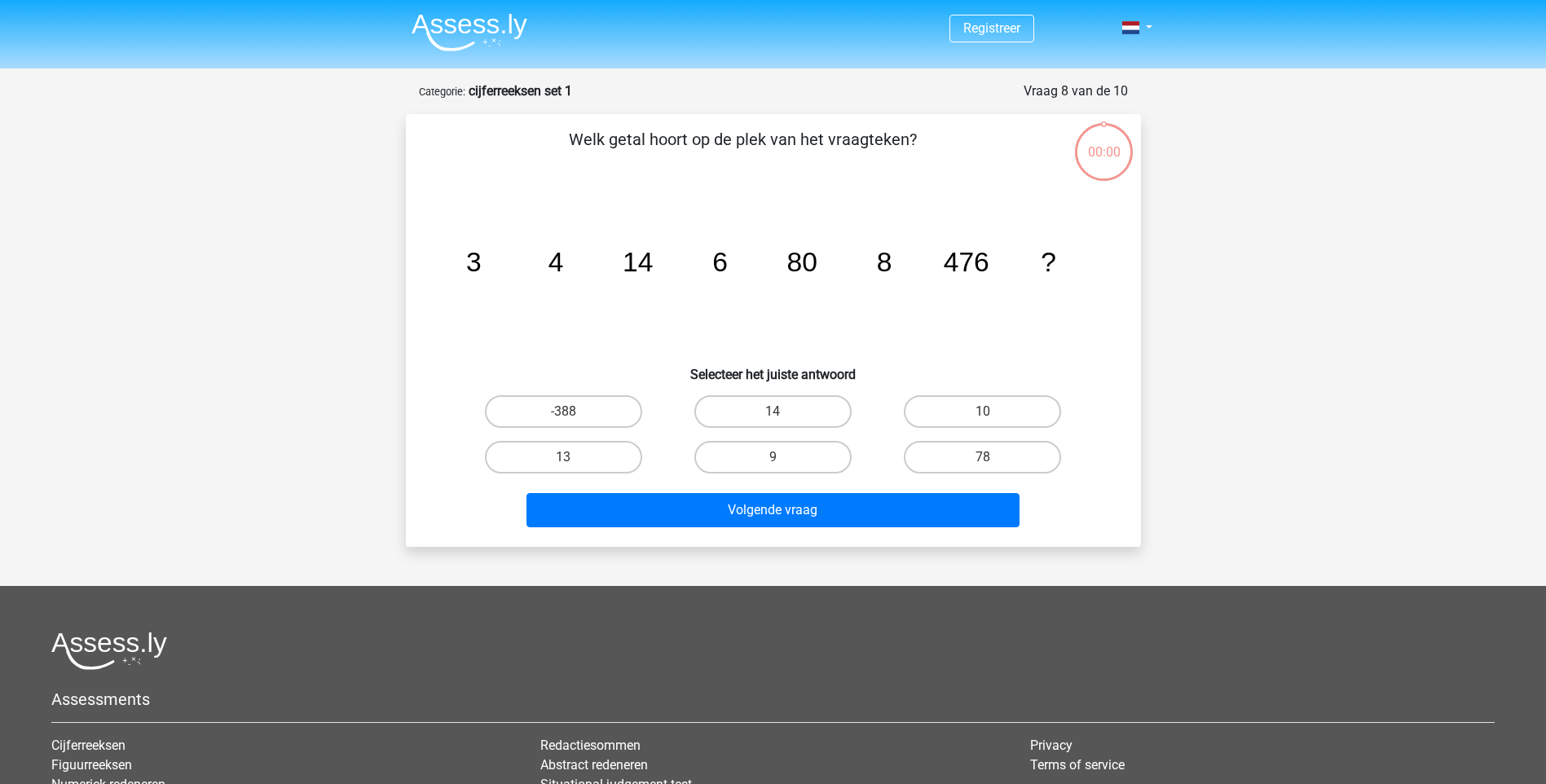
scroll to position [82, 0]
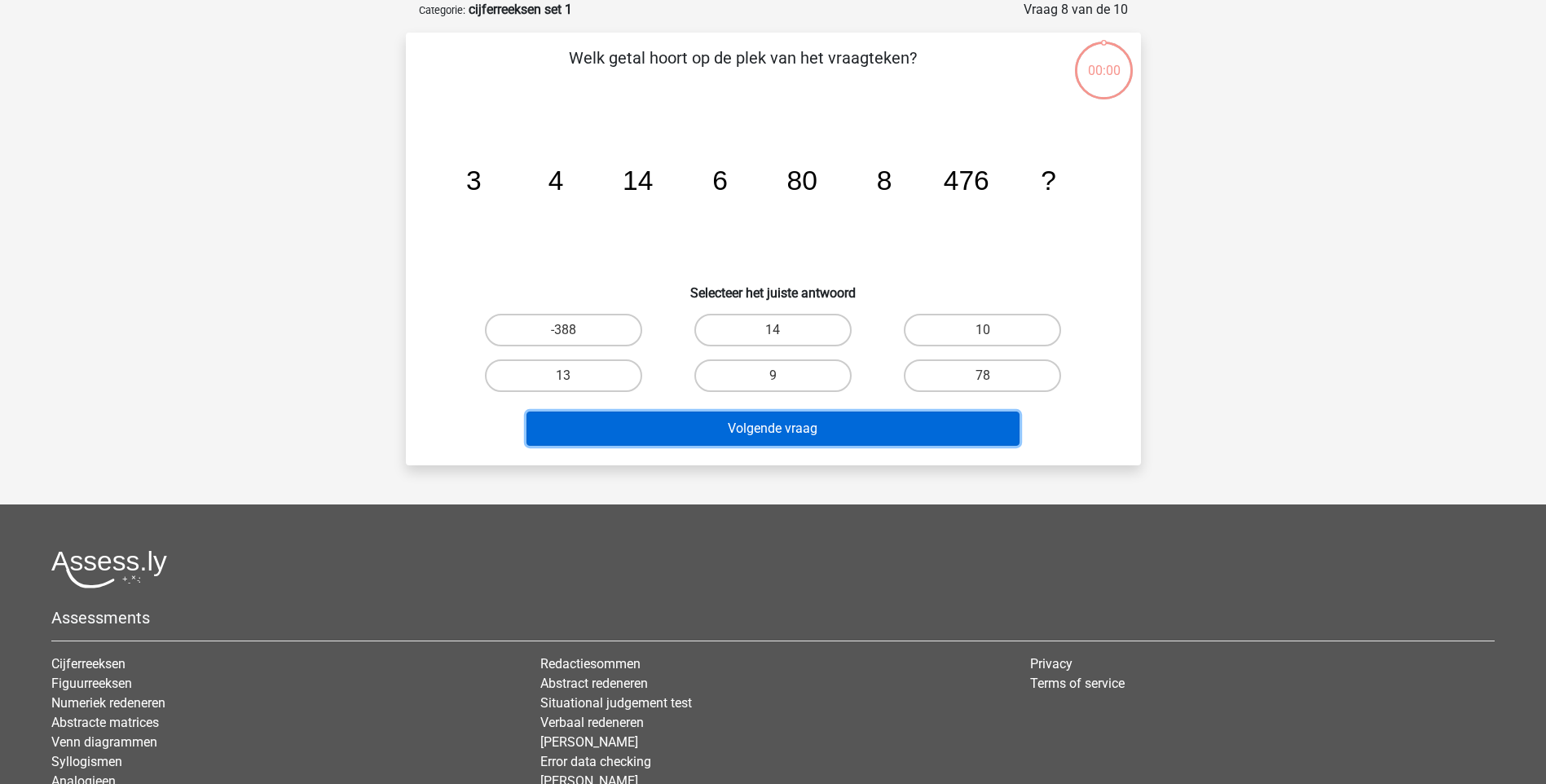
click at [802, 425] on button "Volgende vraag" at bounding box center [773, 429] width 493 height 34
